Goal: Task Accomplishment & Management: Manage account settings

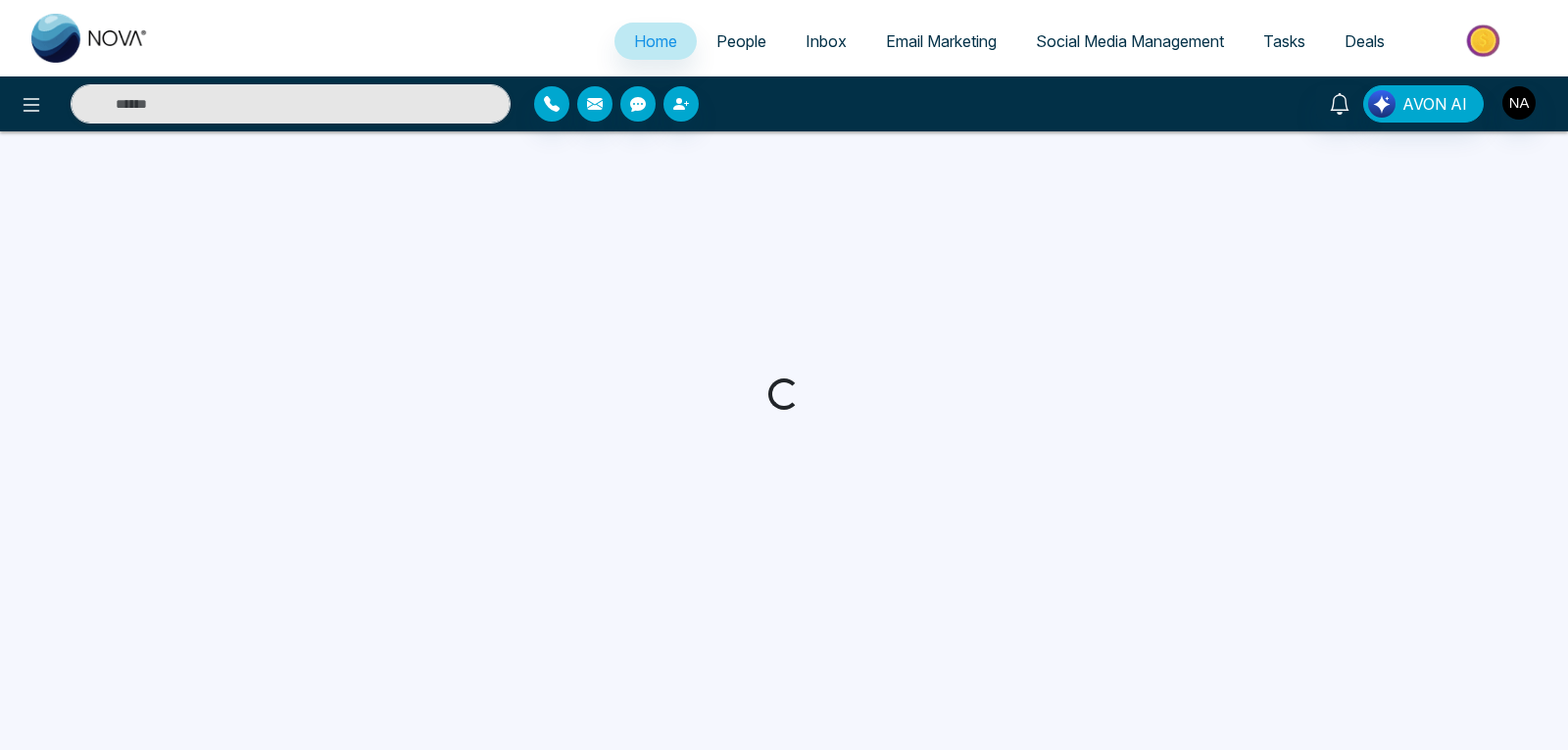
select select "*"
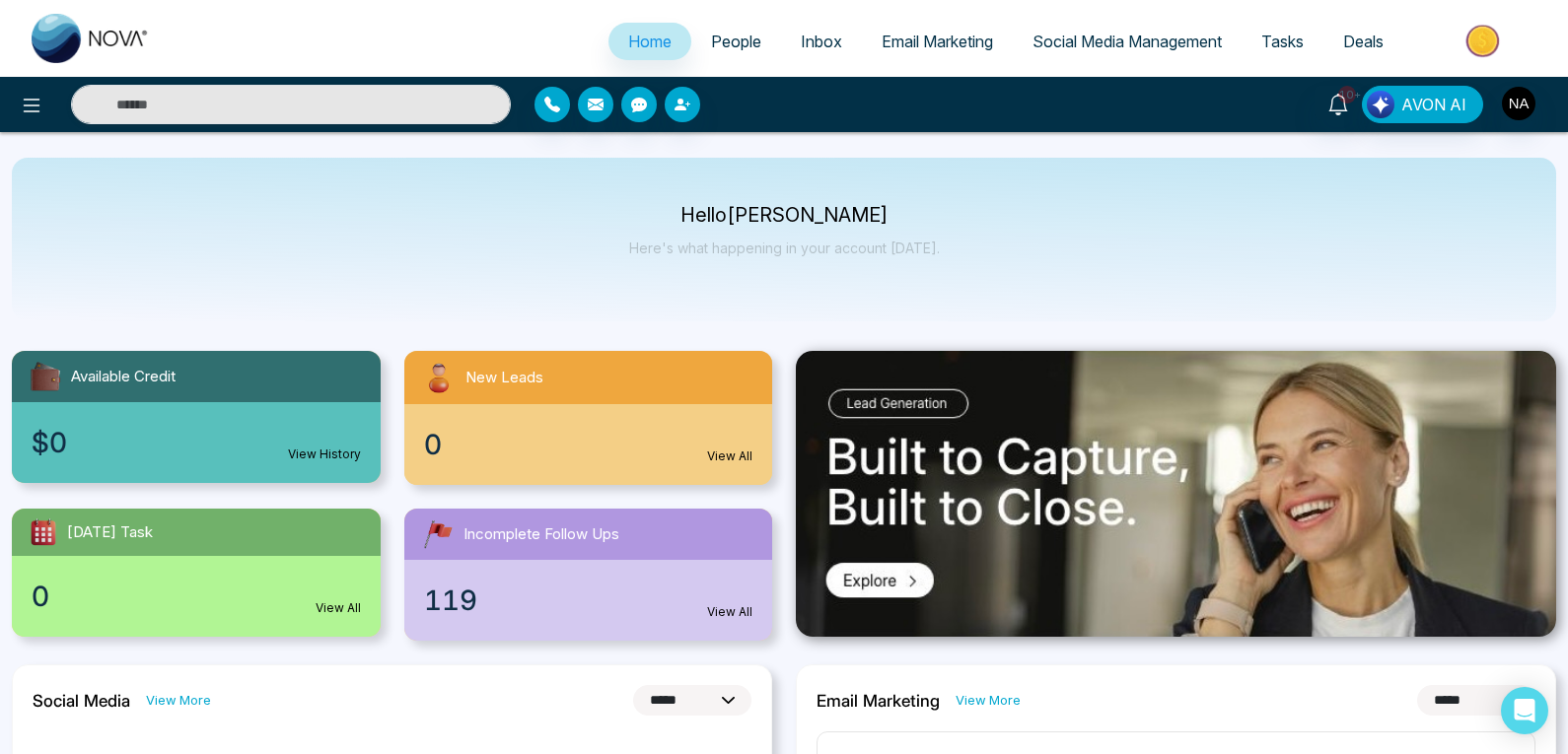
click at [496, 538] on span "Incomplete Follow Ups" at bounding box center [541, 534] width 156 height 23
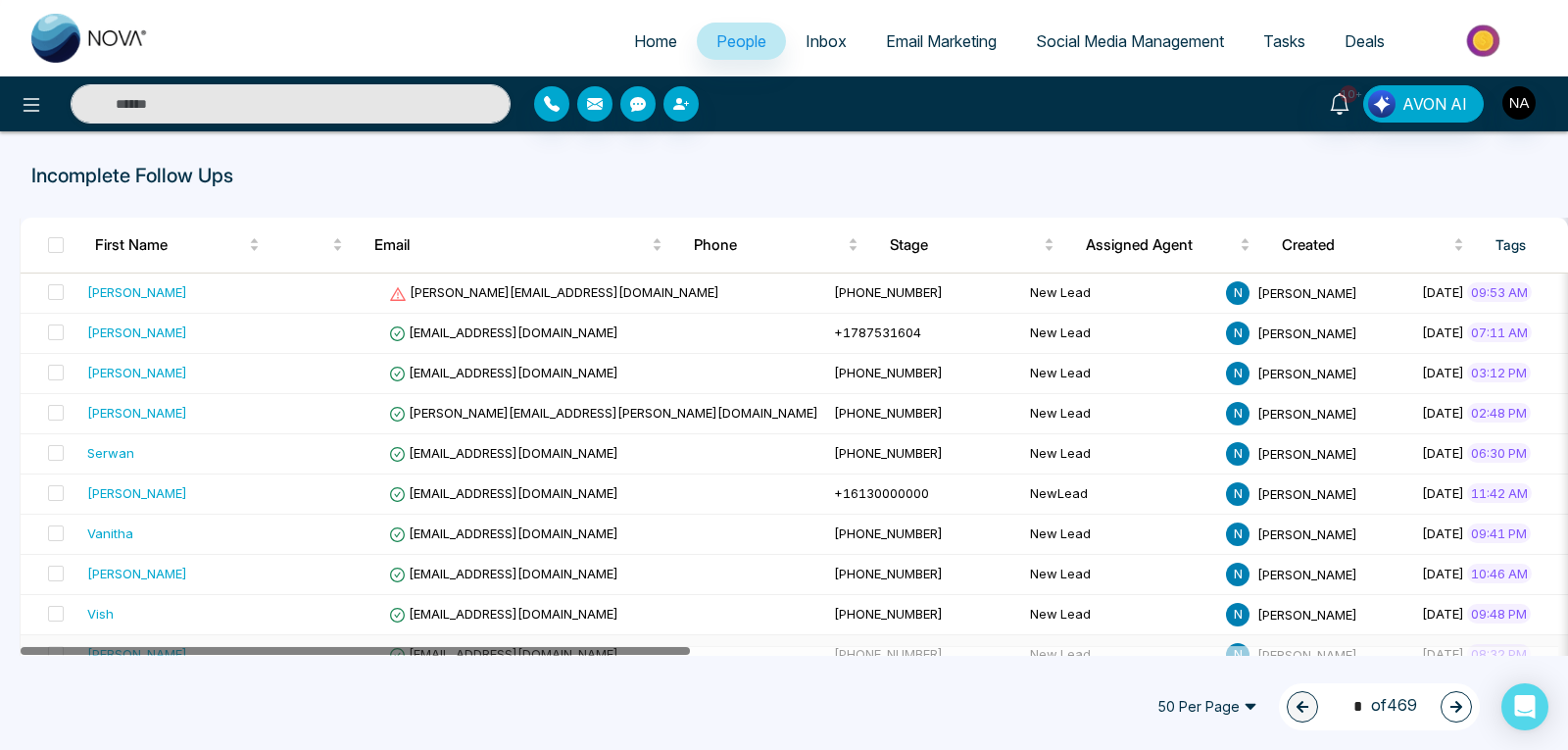
drag, startPoint x: 676, startPoint y: 655, endPoint x: 564, endPoint y: 646, distance: 112.4
click at [564, 646] on div at bounding box center [789, 651] width 1538 height 10
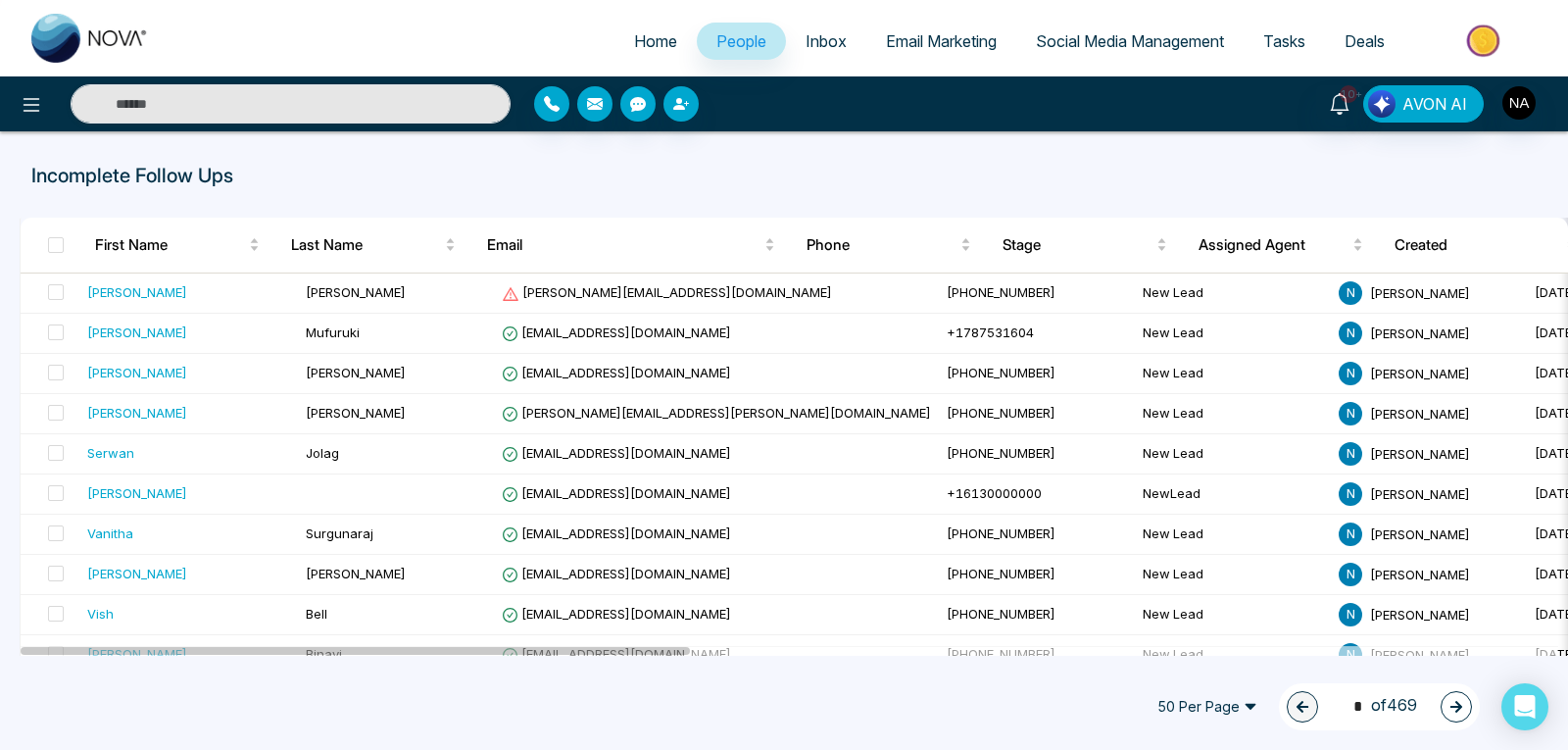
click at [1292, 46] on span "Tasks" at bounding box center [1284, 41] width 42 height 20
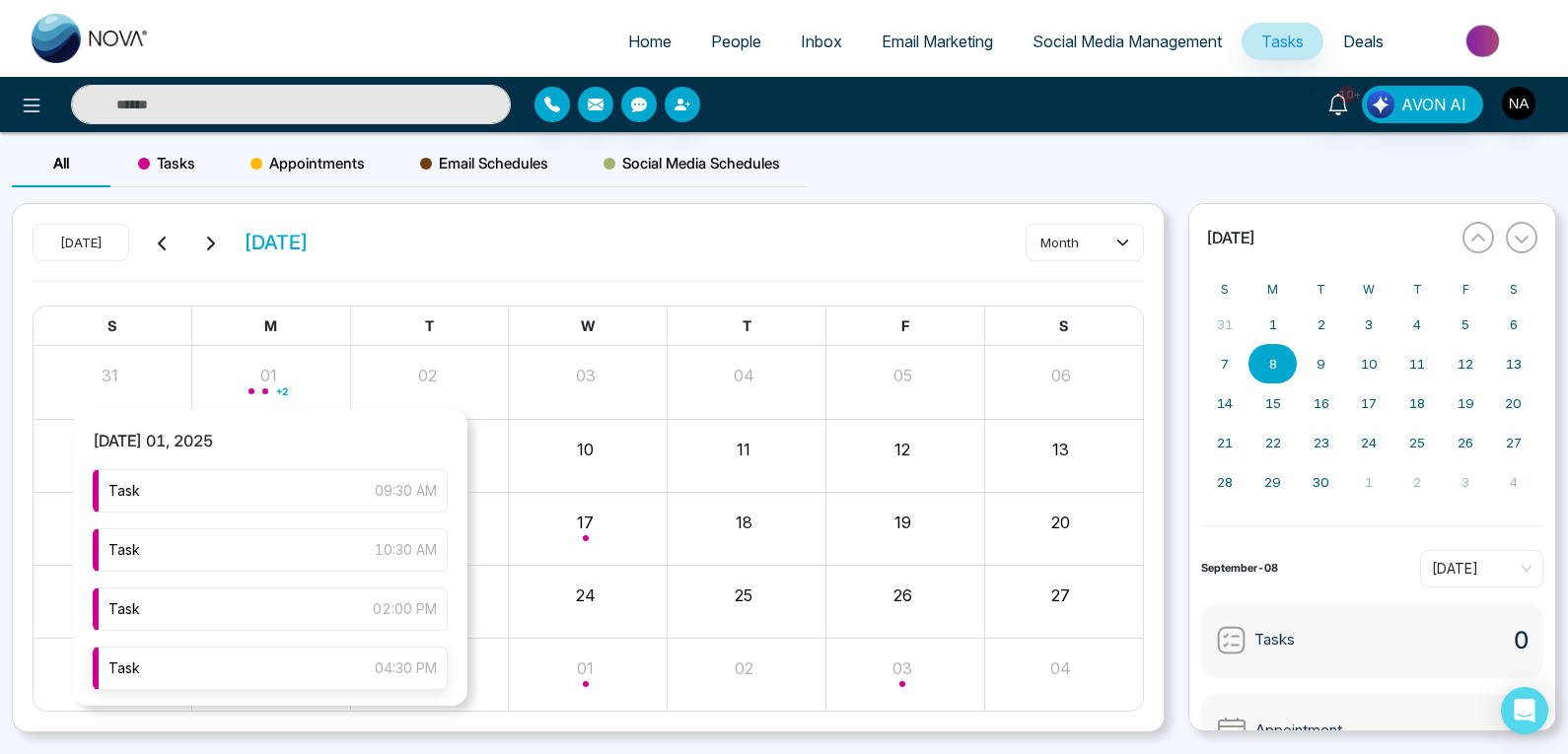
click at [225, 678] on div "Task 04:30 PM" at bounding box center [270, 668] width 355 height 43
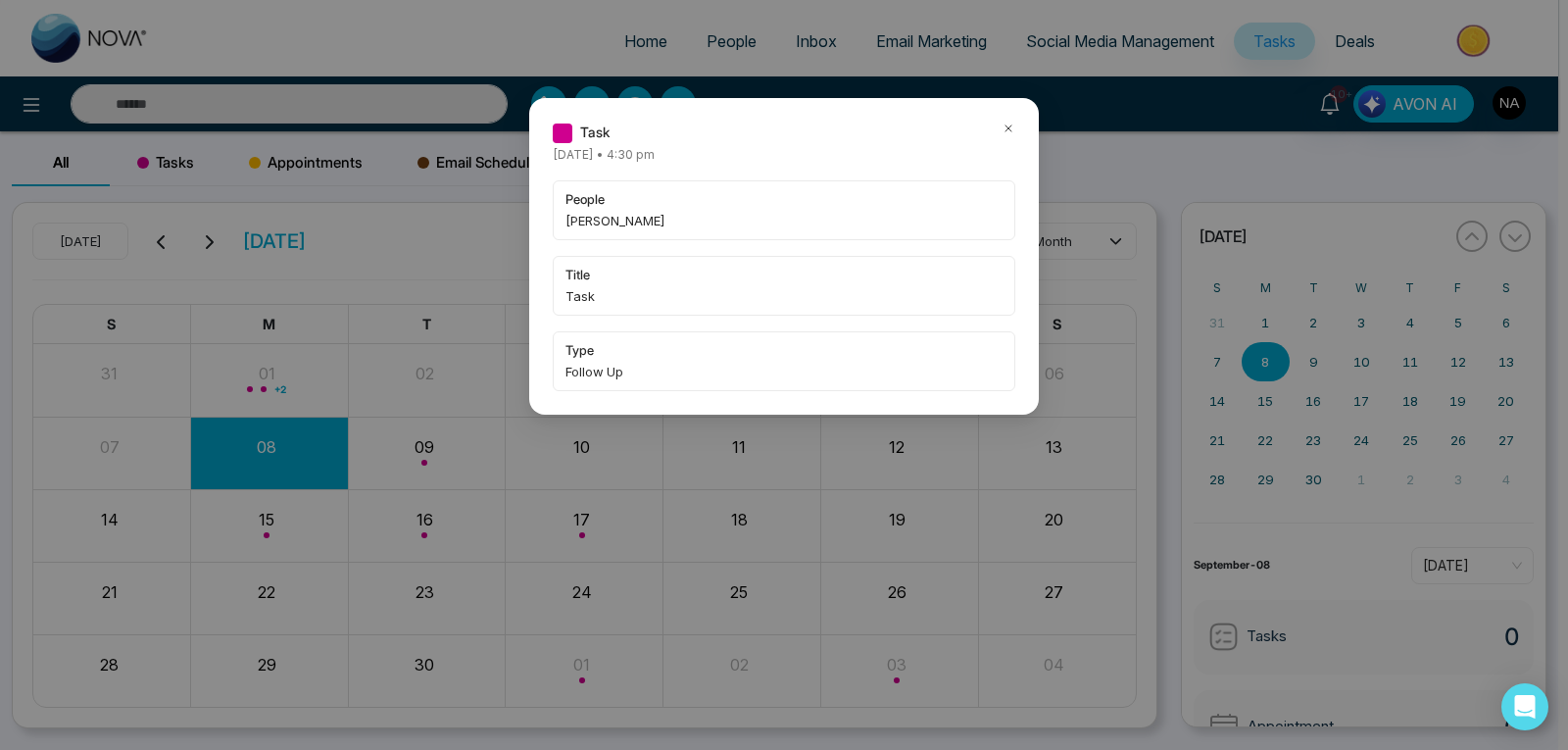
click at [1006, 129] on icon at bounding box center [1008, 128] width 14 height 14
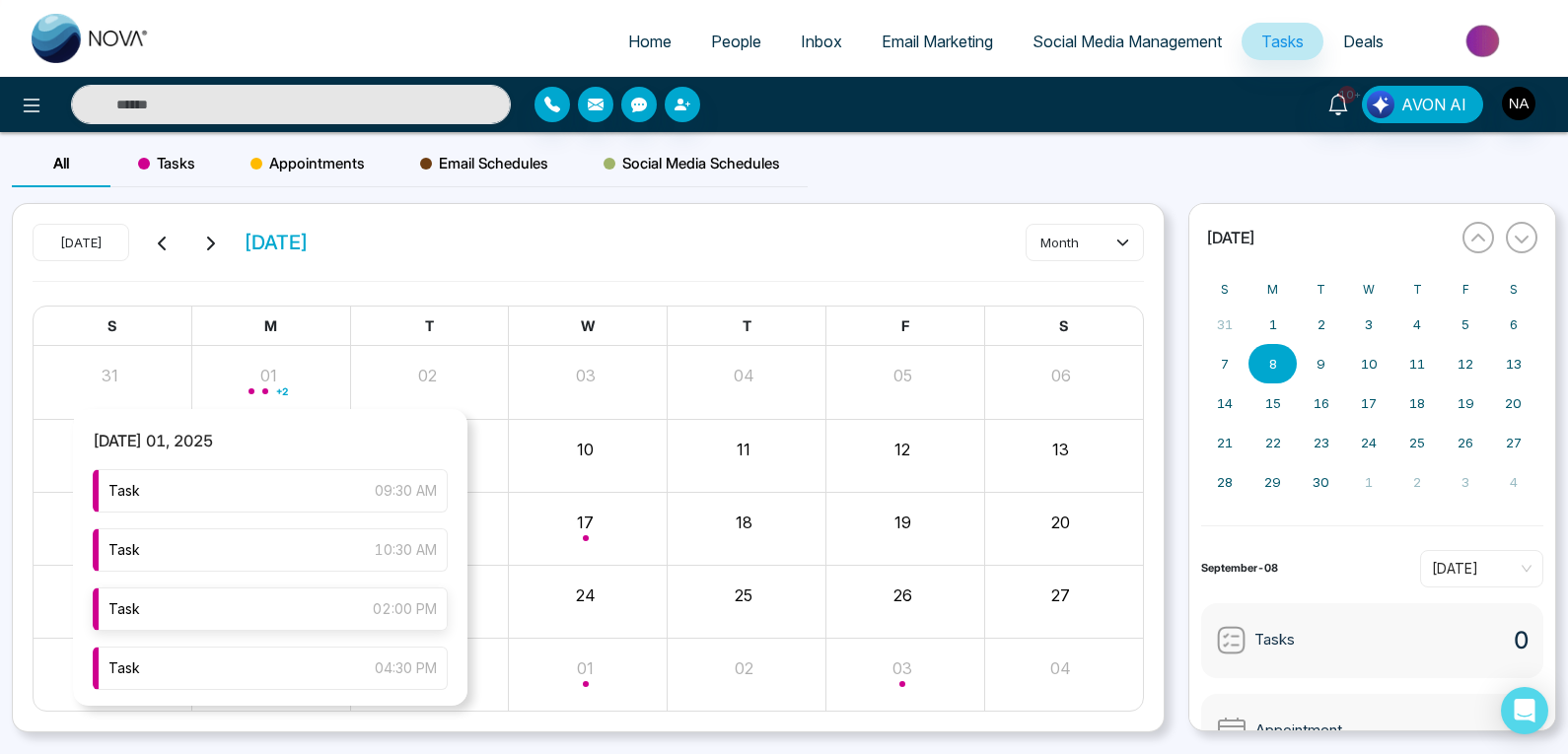
click at [199, 619] on div "Task 02:00 PM" at bounding box center [270, 609] width 355 height 43
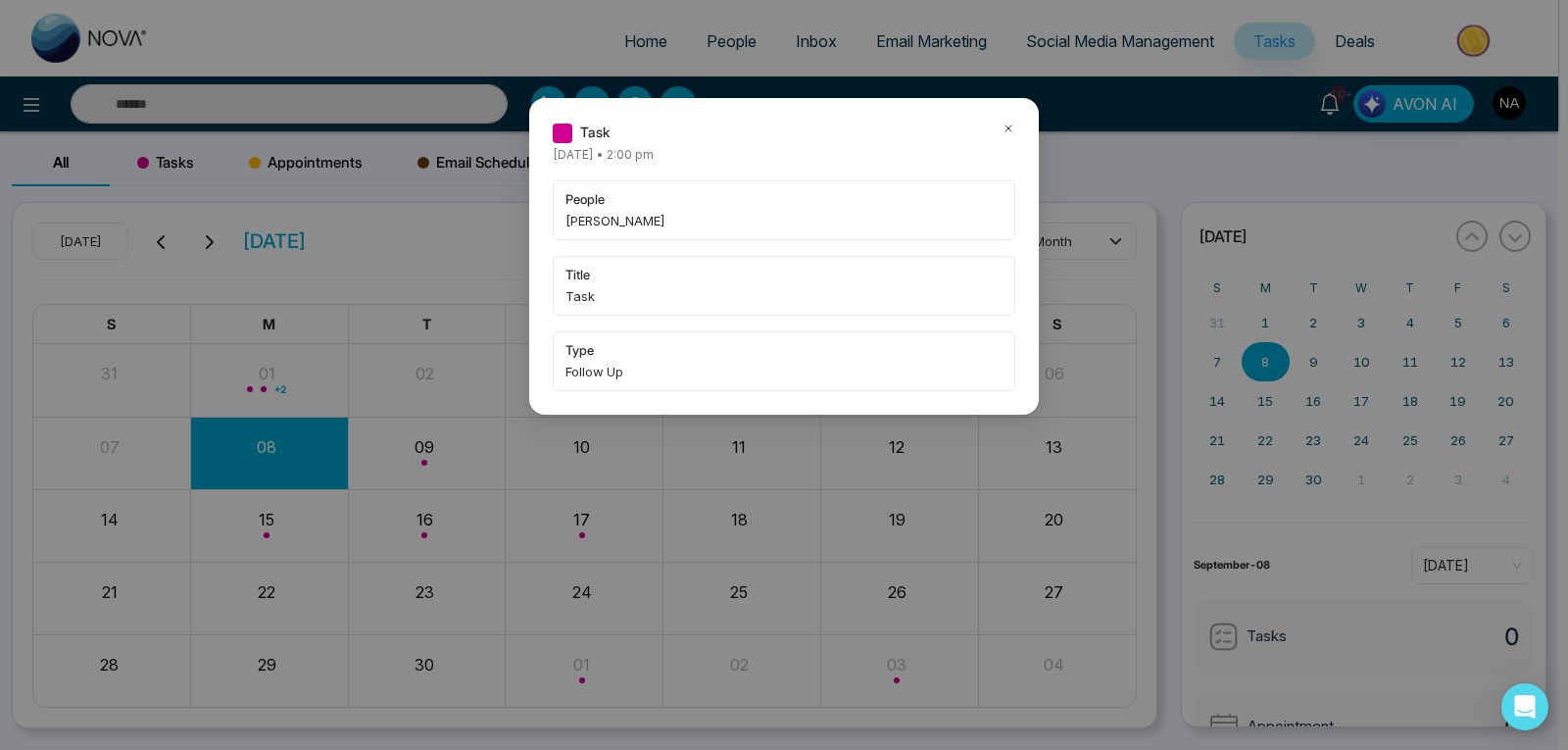
click at [1012, 129] on icon at bounding box center [1008, 128] width 14 height 14
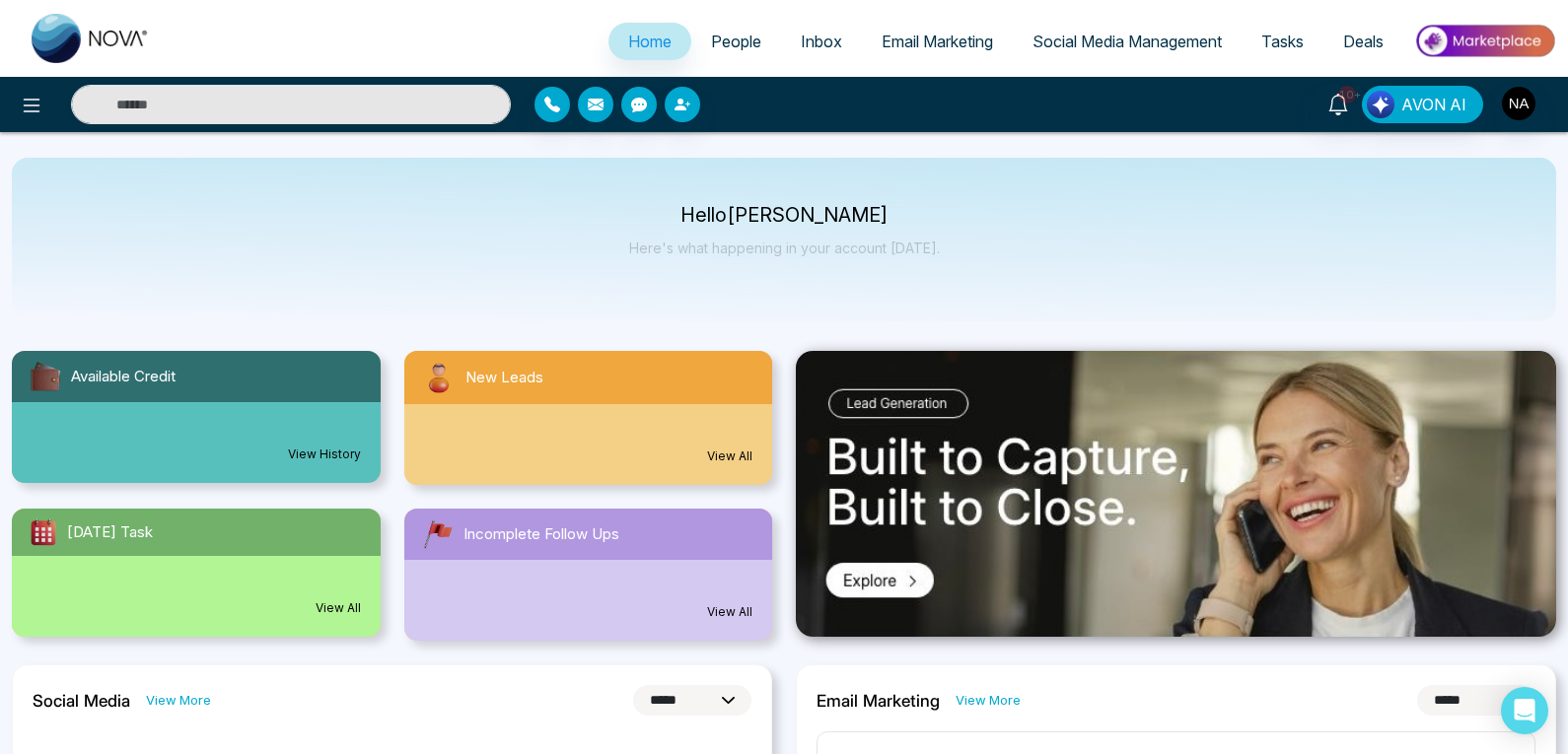
select select "*"
